Goal: Task Accomplishment & Management: Manage account settings

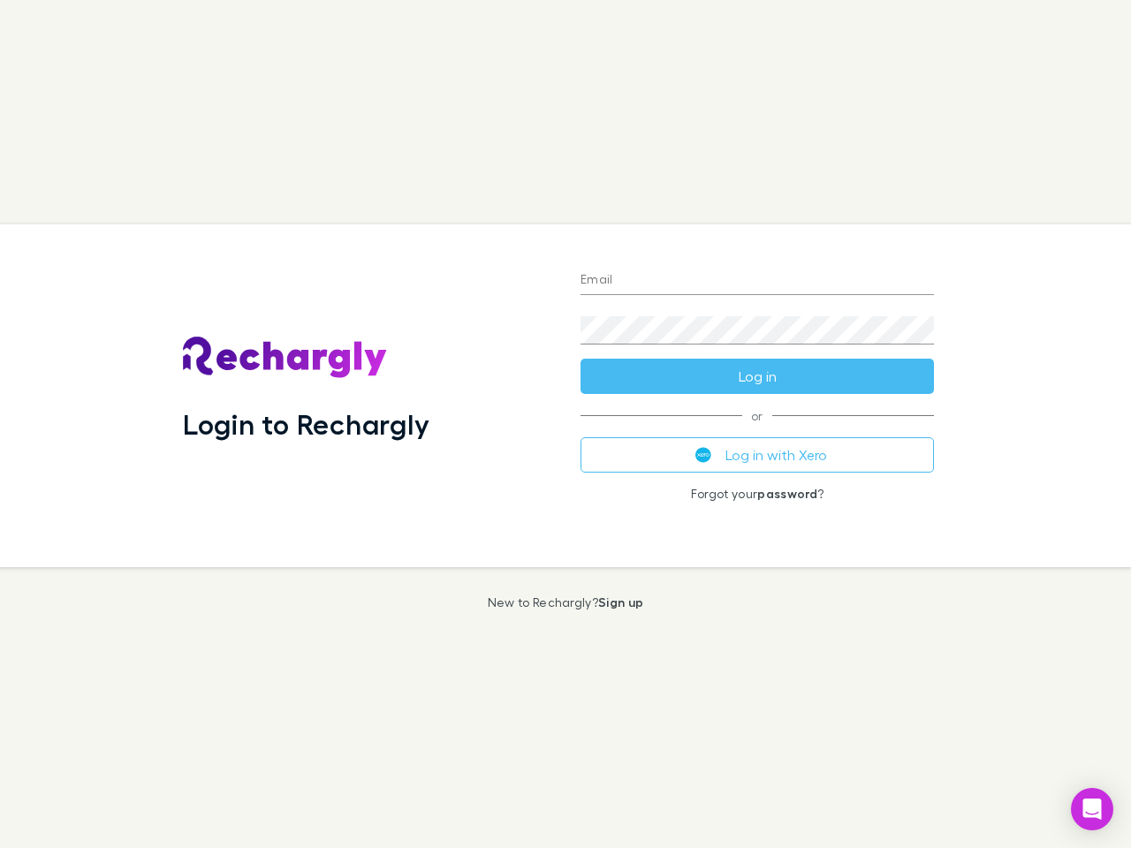
click at [565, 424] on div "Login to Rechargly" at bounding box center [367, 395] width 397 height 343
click at [757, 281] on input "Email" at bounding box center [756, 281] width 353 height 28
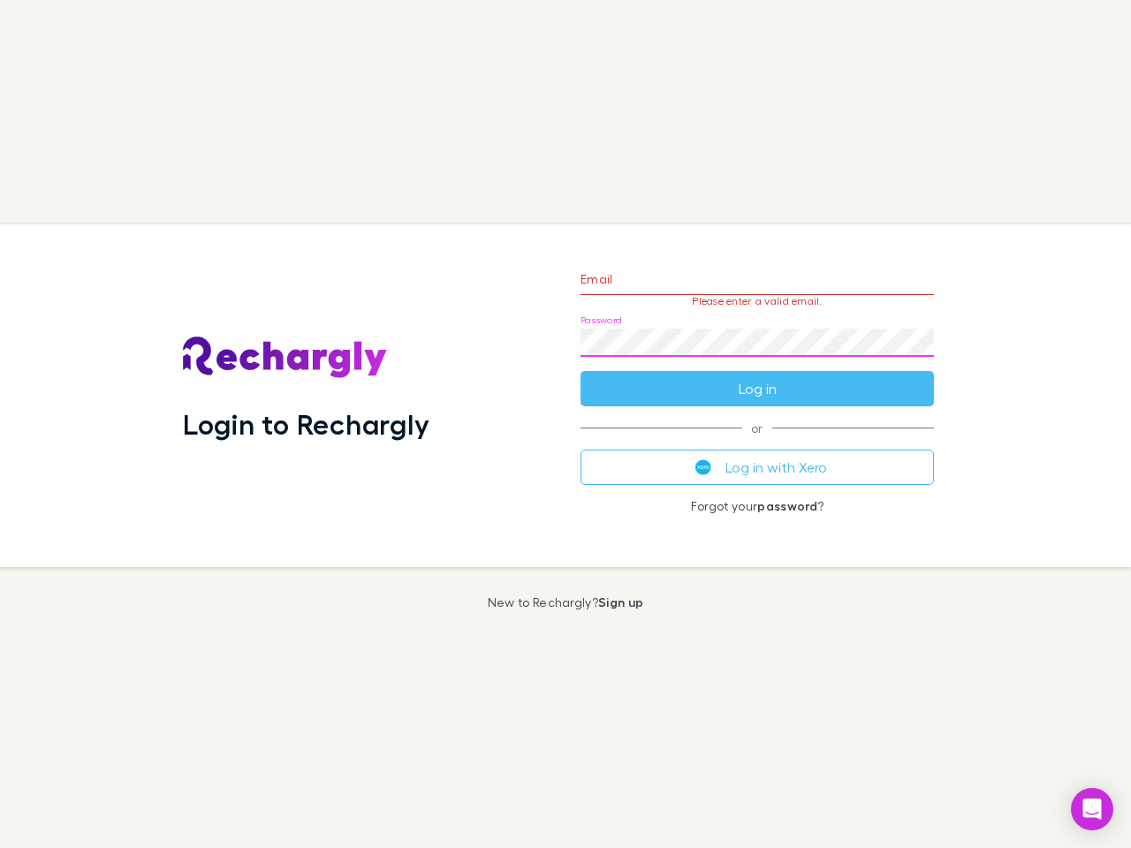
click at [757, 376] on form "Email Please enter a valid email. Password Log in" at bounding box center [756, 330] width 353 height 154
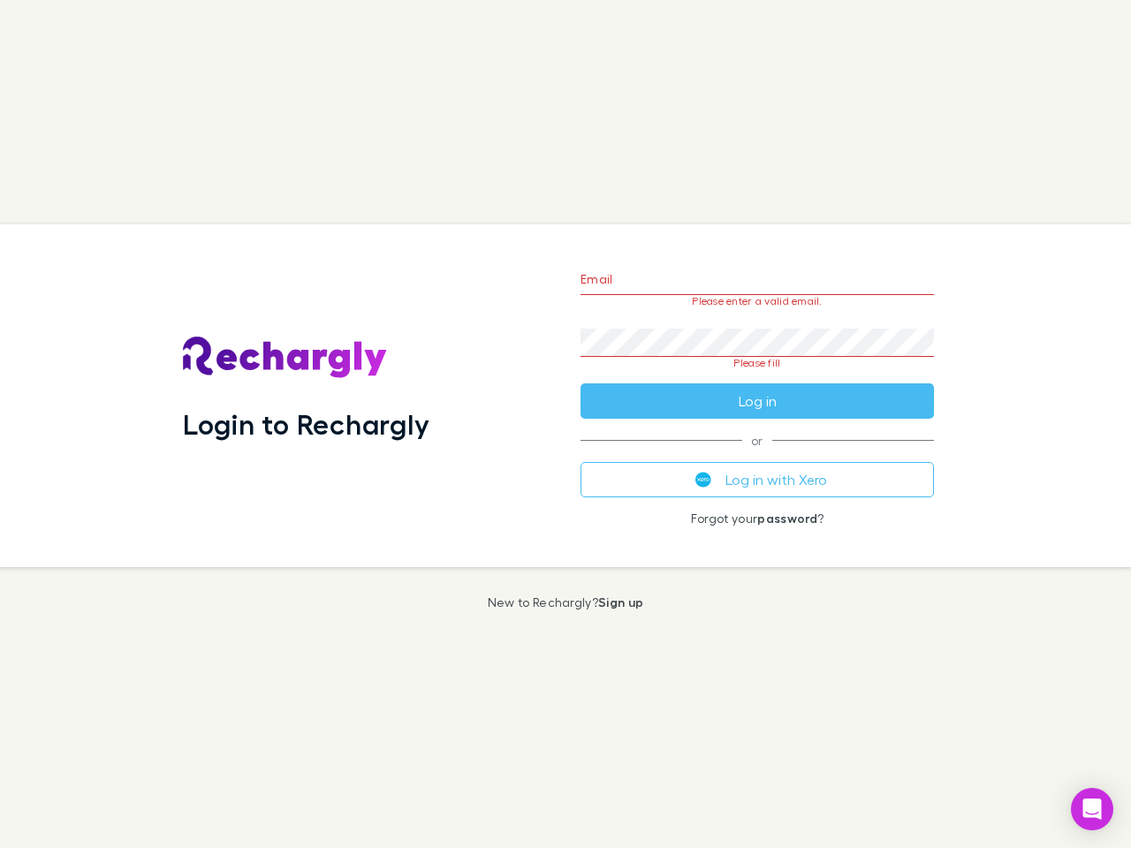
click at [757, 455] on div "Email Please enter a valid email. Password Please fill Log in or Log in with Xe…" at bounding box center [757, 395] width 382 height 343
click at [1092, 809] on icon "Open Intercom Messenger" at bounding box center [1092, 808] width 19 height 21
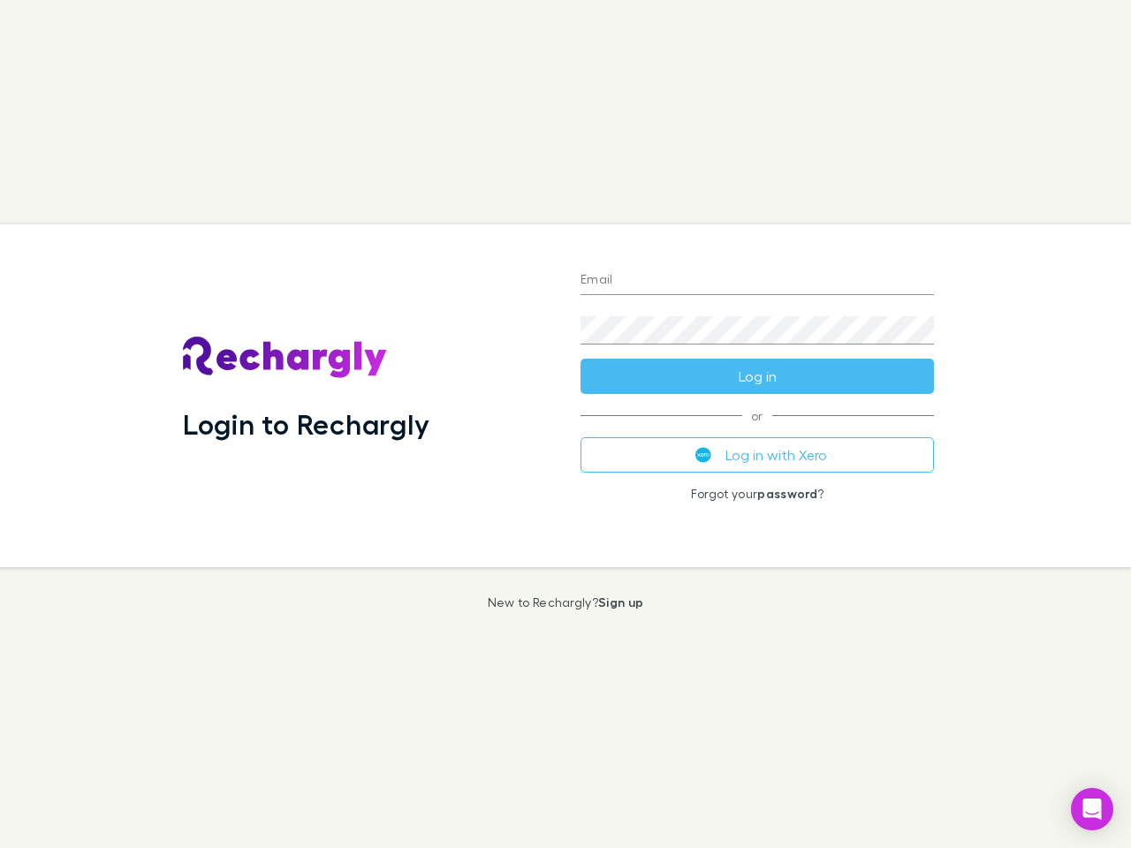
click at [565, 424] on div "Login to Rechargly" at bounding box center [367, 395] width 397 height 343
click at [757, 281] on input "Email" at bounding box center [756, 281] width 353 height 28
click at [757, 376] on button "Log in" at bounding box center [756, 376] width 353 height 35
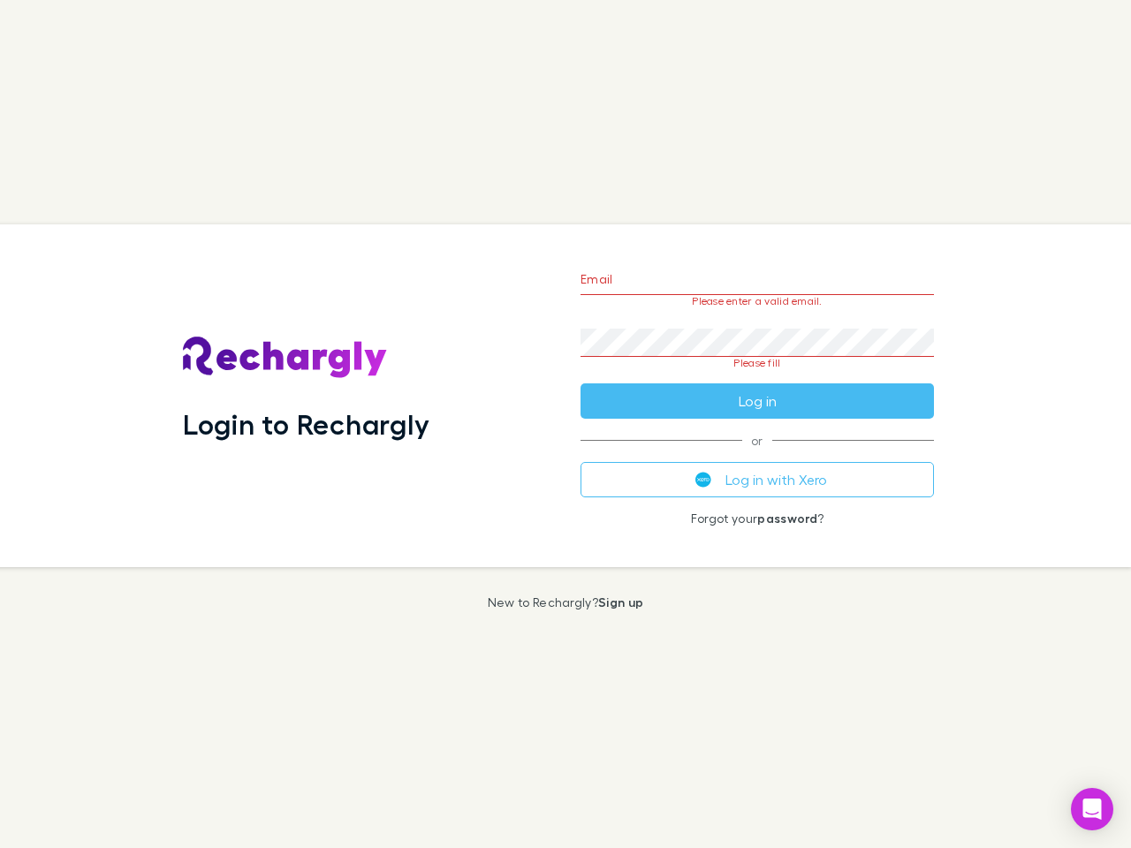
click at [757, 455] on div "Email Please enter a valid email. Password Please fill Log in or Log in with Xe…" at bounding box center [757, 395] width 382 height 343
click at [1092, 809] on icon "Open Intercom Messenger" at bounding box center [1092, 808] width 19 height 21
